Goal: Information Seeking & Learning: Learn about a topic

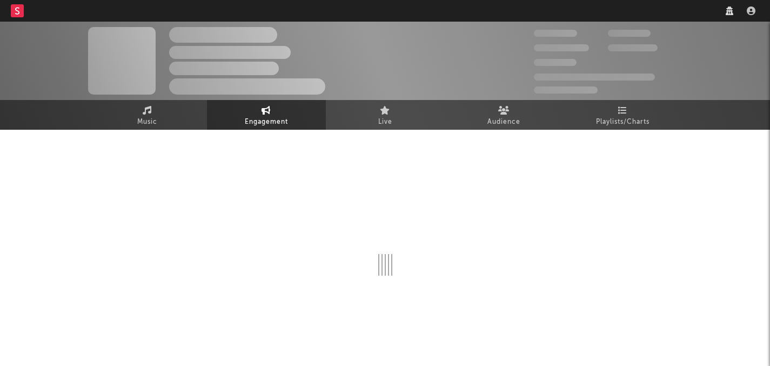
select select "1w"
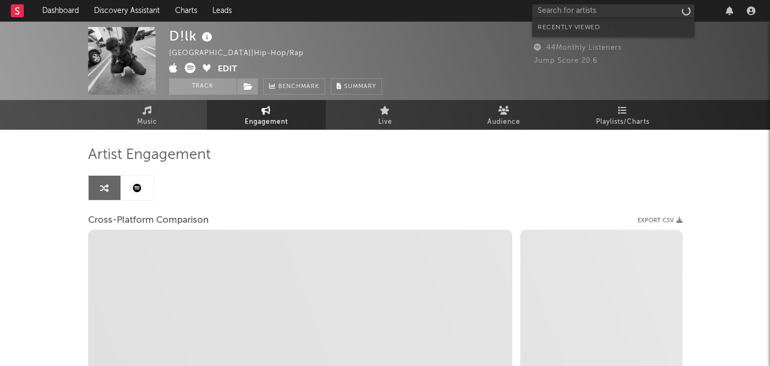
click at [585, 13] on input "text" at bounding box center [613, 11] width 162 height 14
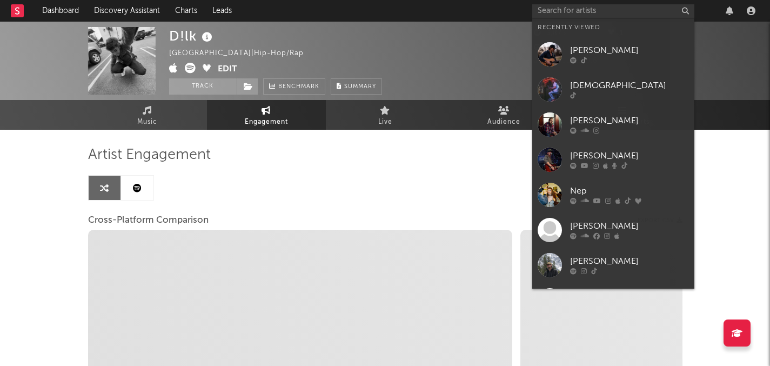
type input "c"
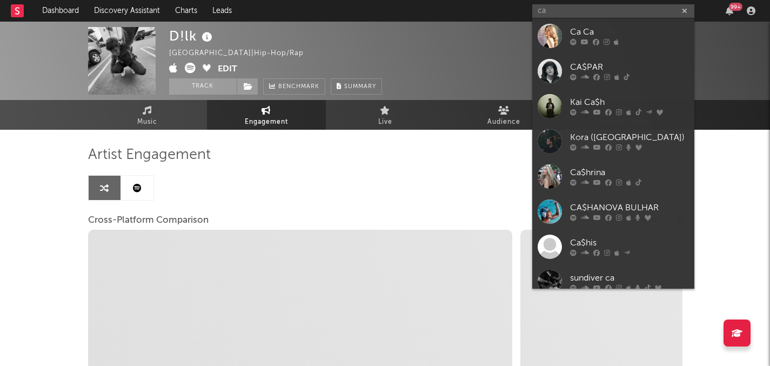
type input "cat"
select select "1m"
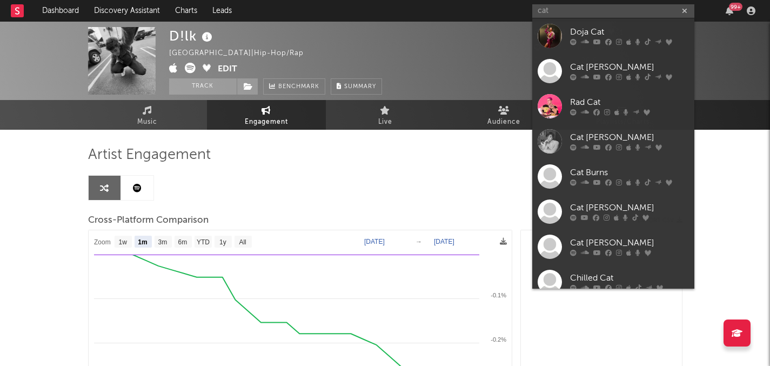
select select "1m"
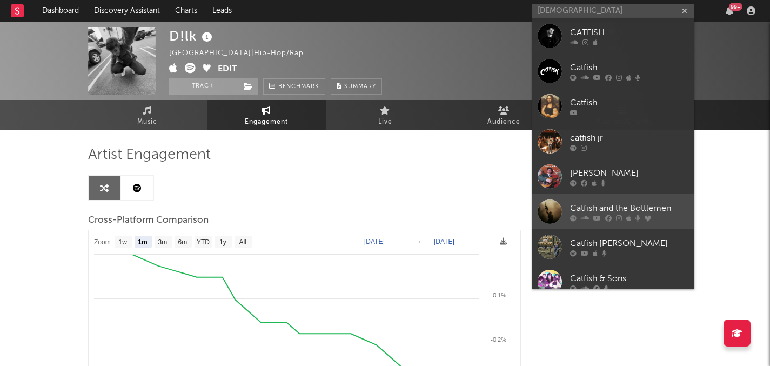
type input "[DEMOGRAPHIC_DATA]"
click at [627, 210] on div "Catfish and the Bottlemen" at bounding box center [629, 207] width 119 height 13
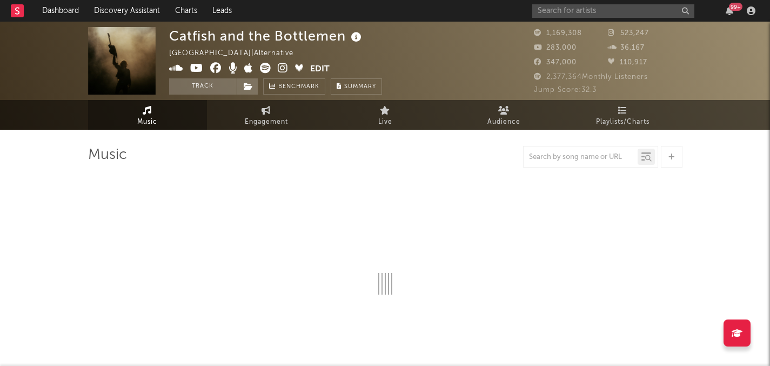
select select "6m"
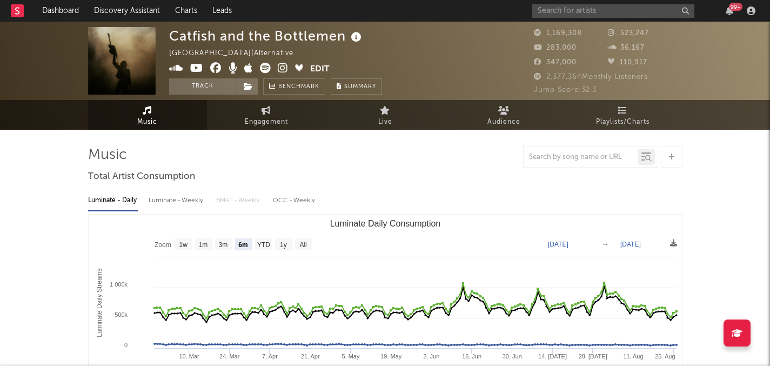
select select "6m"
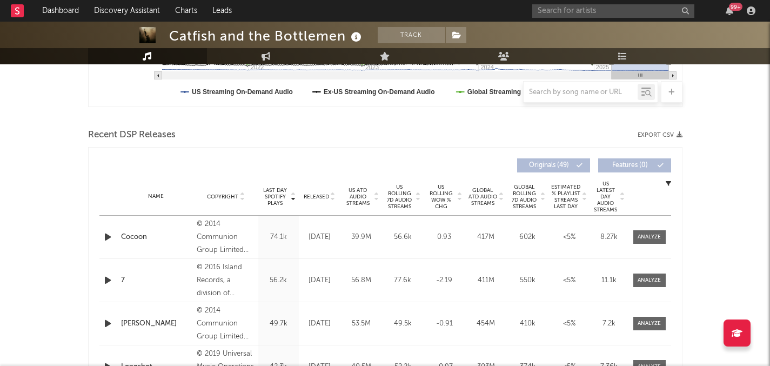
scroll to position [326, 0]
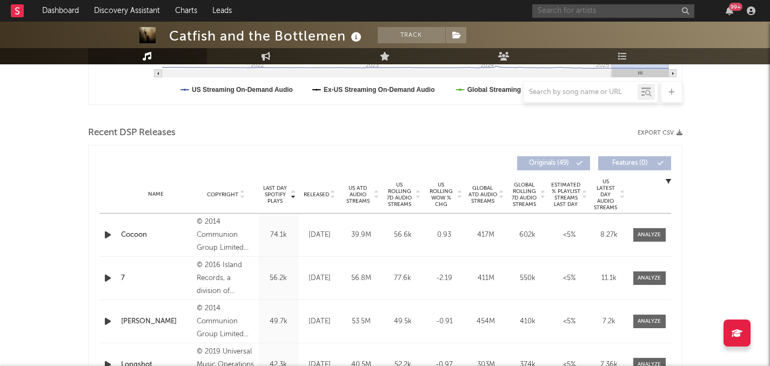
click at [579, 10] on input "text" at bounding box center [613, 11] width 162 height 14
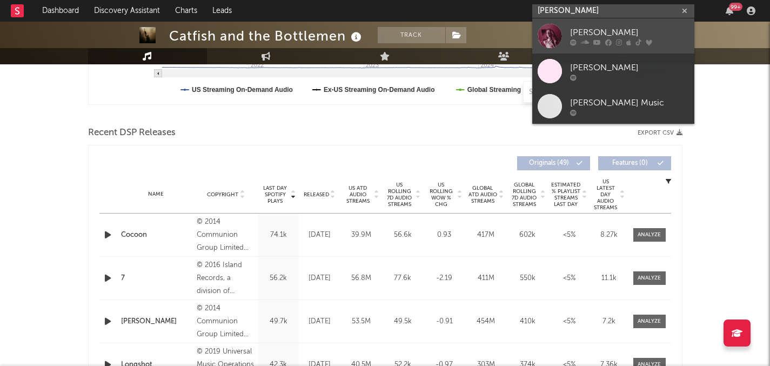
type input "[PERSON_NAME]"
click at [596, 39] on icon at bounding box center [597, 42] width 8 height 6
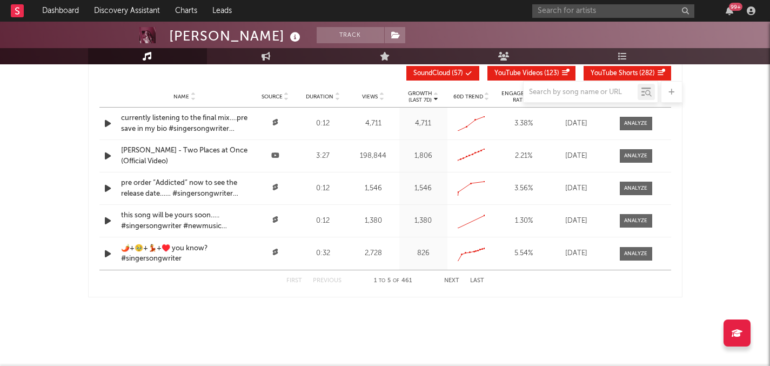
select select "6m"
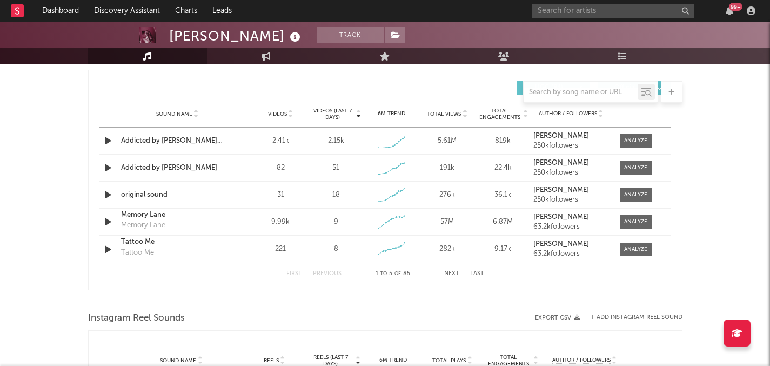
scroll to position [747, 0]
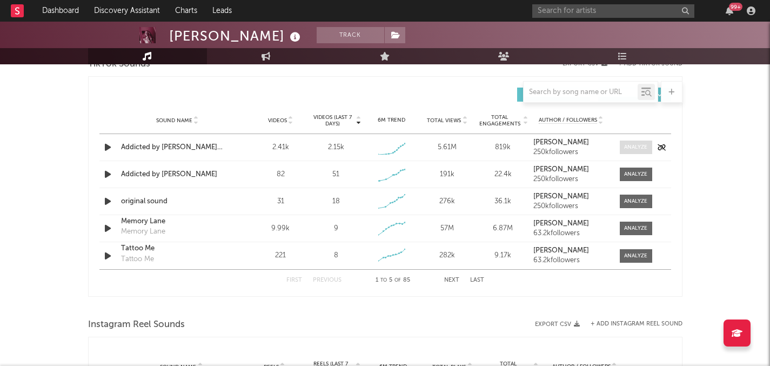
click at [633, 144] on div at bounding box center [635, 147] width 23 height 8
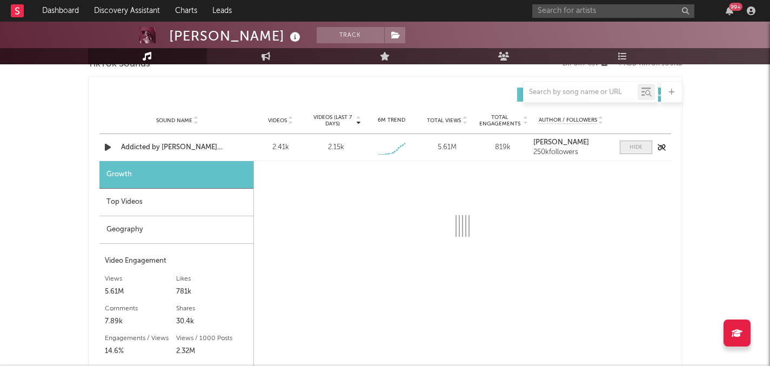
select select "1w"
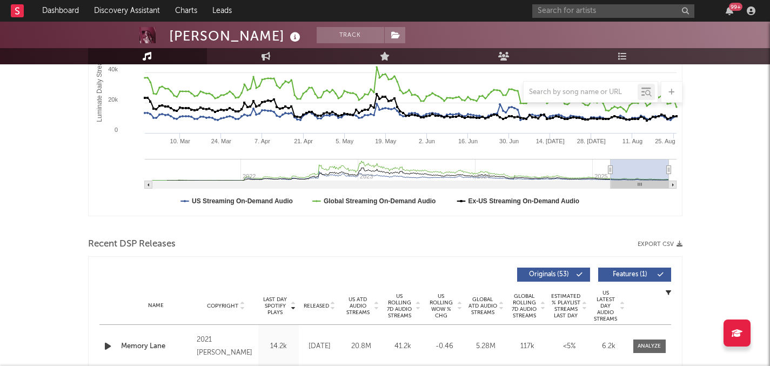
scroll to position [305, 0]
